Goal: Check status: Check status

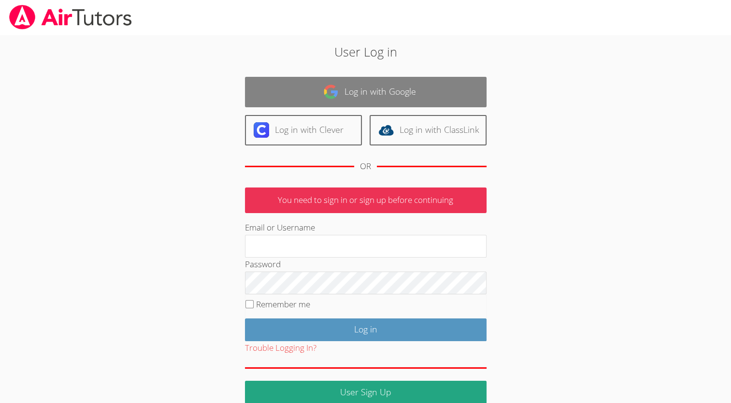
click at [402, 94] on link "Log in with Google" at bounding box center [366, 92] width 242 height 30
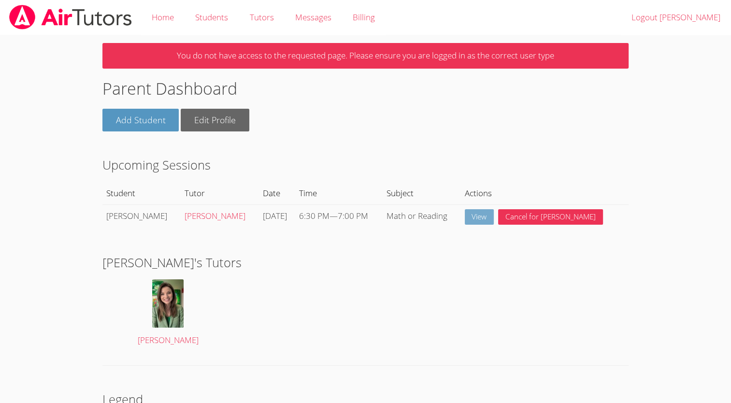
click at [494, 211] on link "View" at bounding box center [479, 217] width 29 height 16
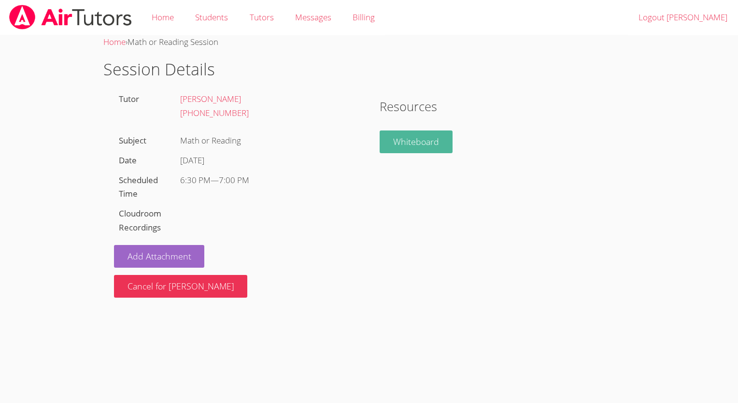
click at [425, 147] on link "Whiteboard" at bounding box center [416, 141] width 73 height 23
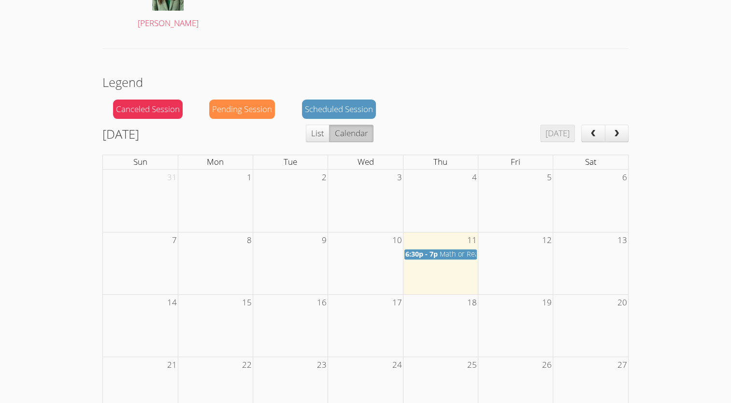
scroll to position [319, 0]
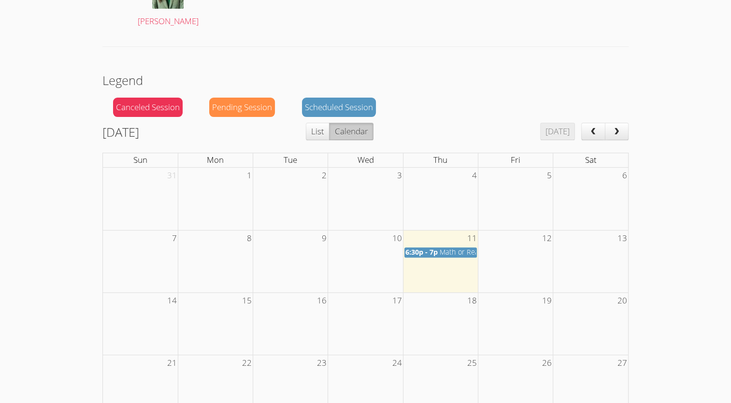
click at [449, 254] on span "Math or Reading" at bounding box center [466, 251] width 53 height 9
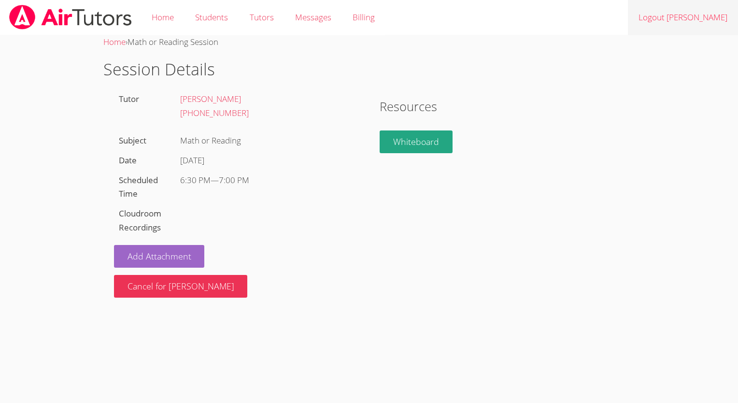
click at [689, 18] on link "Logout Rachel" at bounding box center [683, 17] width 110 height 35
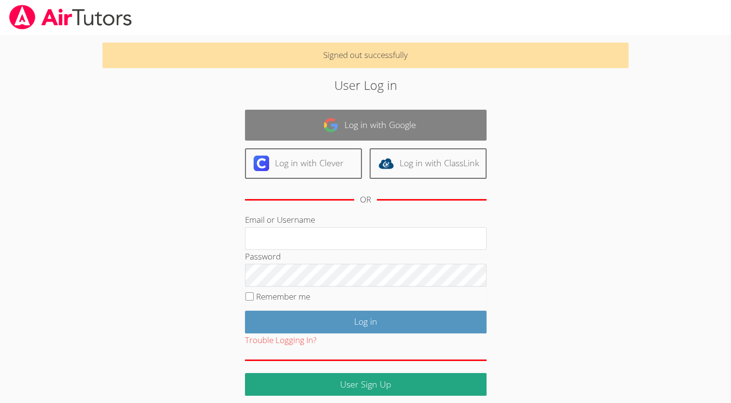
click at [408, 115] on link "Log in with Google" at bounding box center [366, 125] width 242 height 30
